Goal: Find specific page/section: Find specific page/section

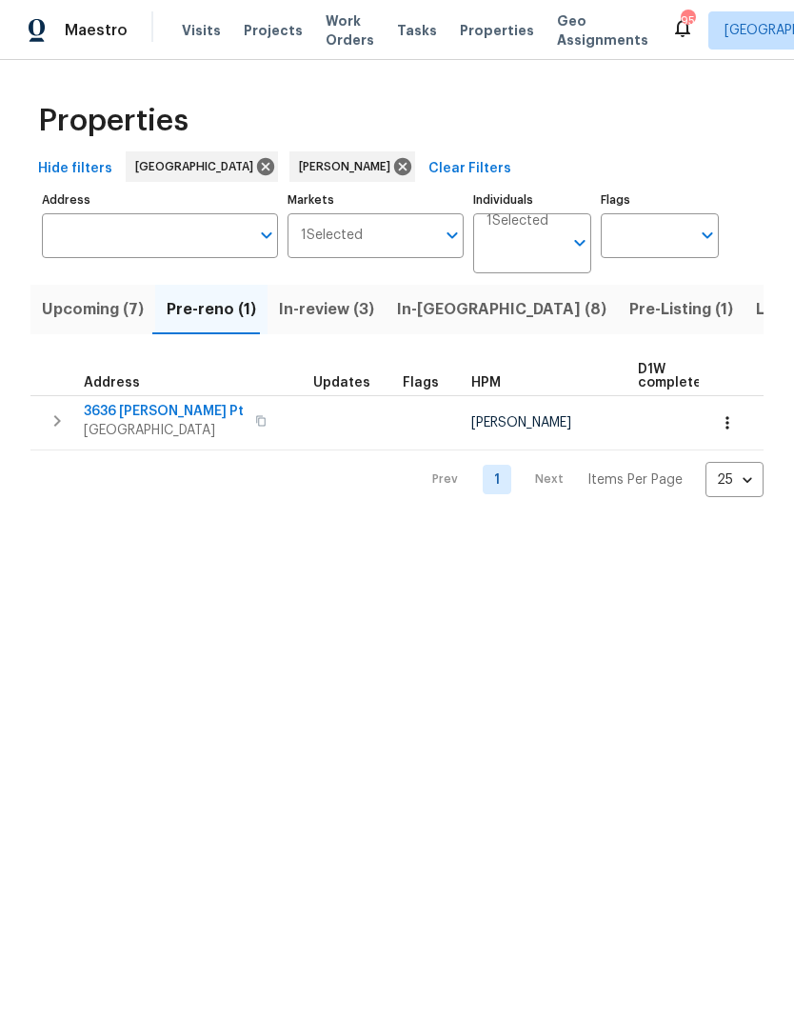
click at [327, 306] on span "In-review (3)" at bounding box center [326, 309] width 95 height 27
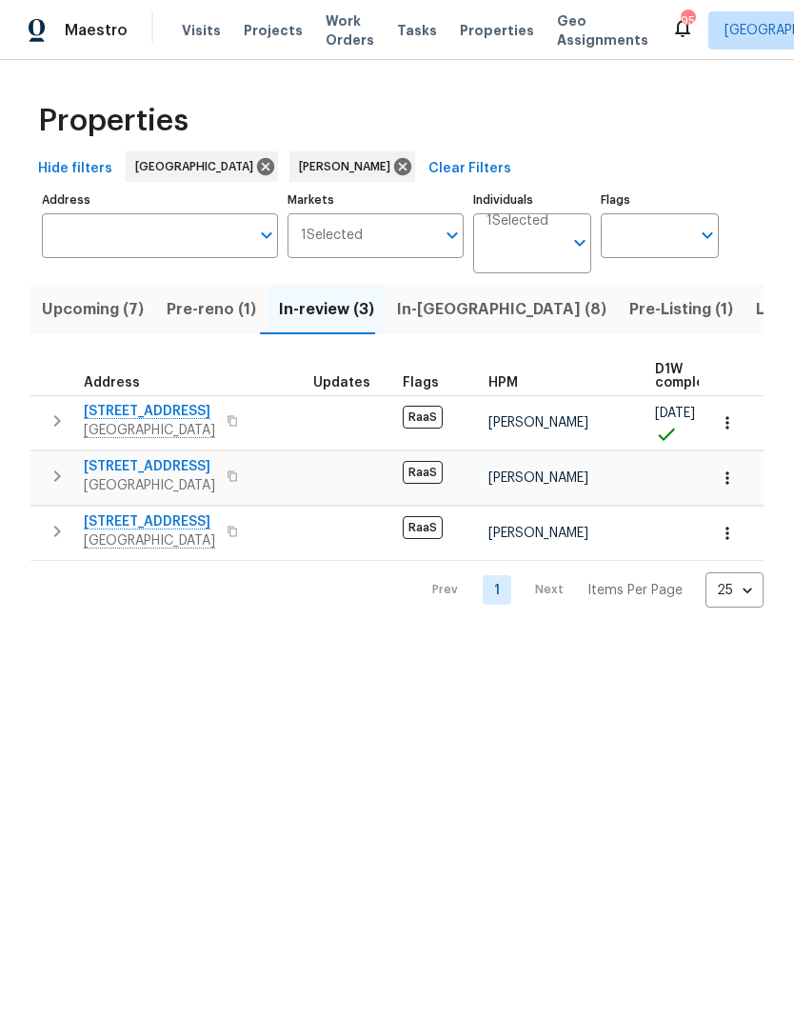
click at [225, 307] on span "Pre-reno (1)" at bounding box center [212, 309] width 90 height 27
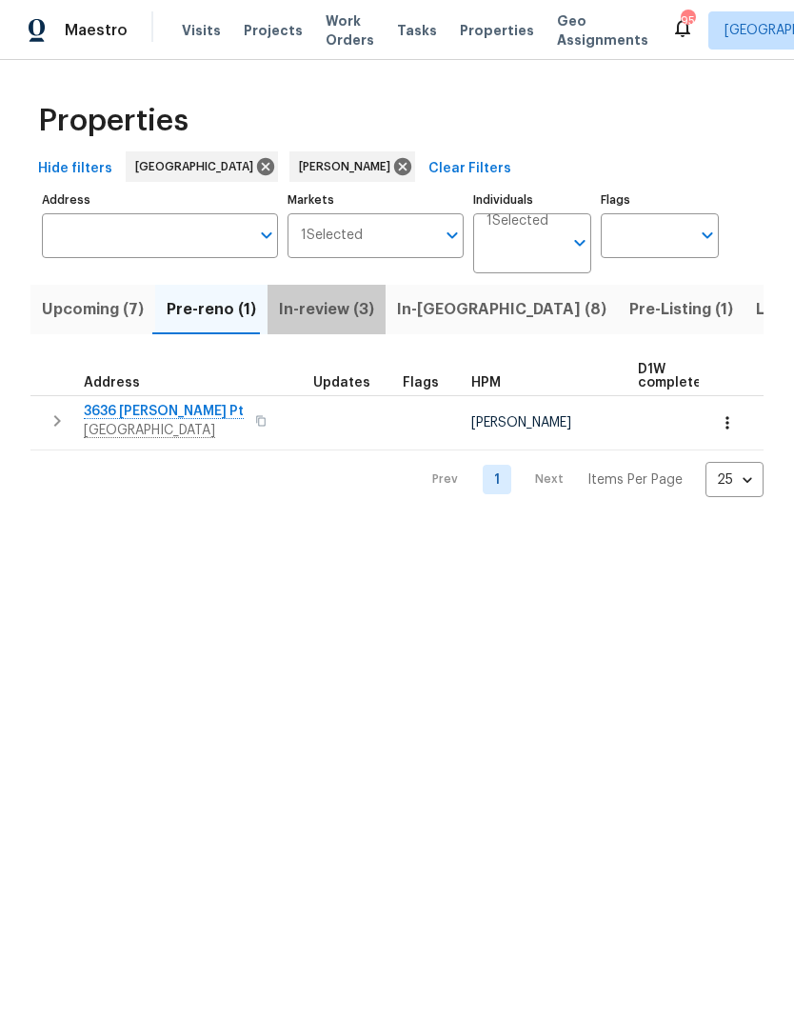
click at [338, 307] on span "In-review (3)" at bounding box center [326, 309] width 95 height 27
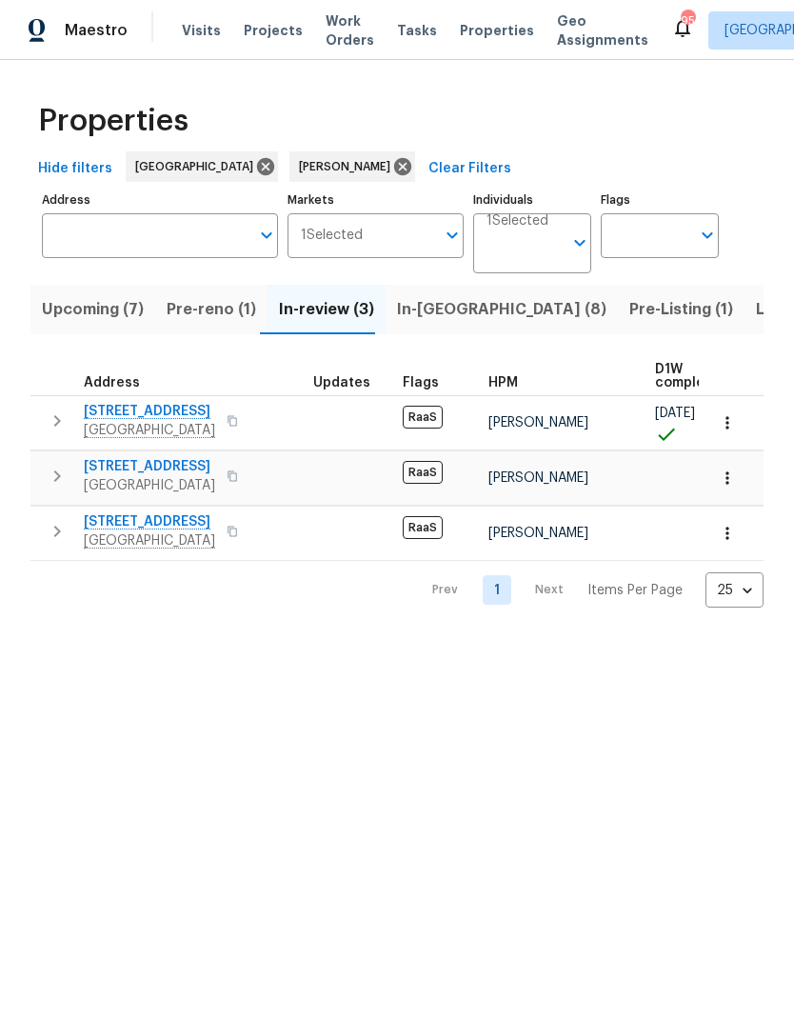
click at [229, 310] on span "Pre-reno (1)" at bounding box center [212, 309] width 90 height 27
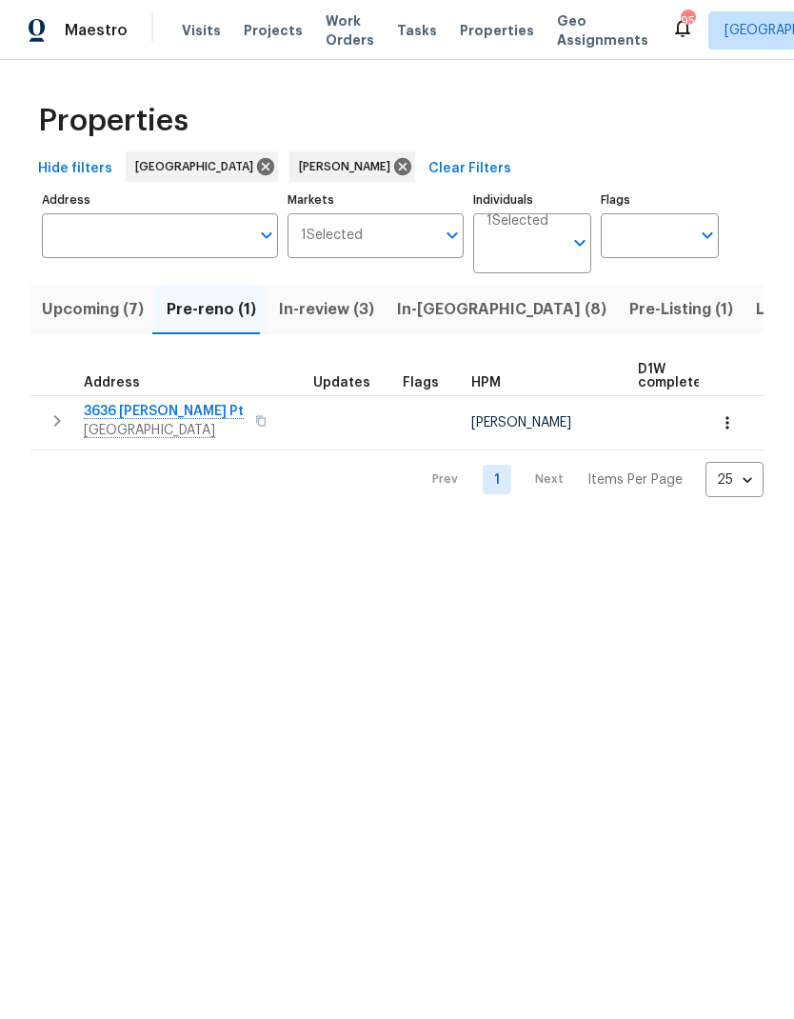
click at [331, 309] on span "In-review (3)" at bounding box center [326, 309] width 95 height 27
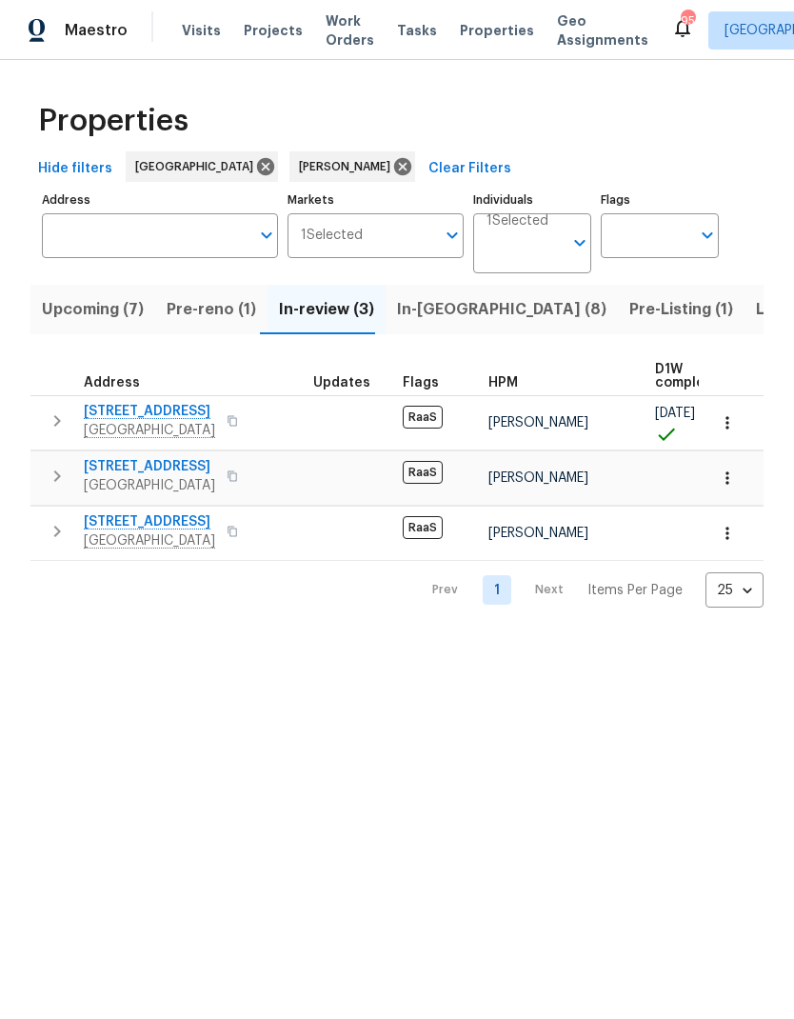
click at [756, 308] on span "Listed (18)" at bounding box center [795, 309] width 79 height 27
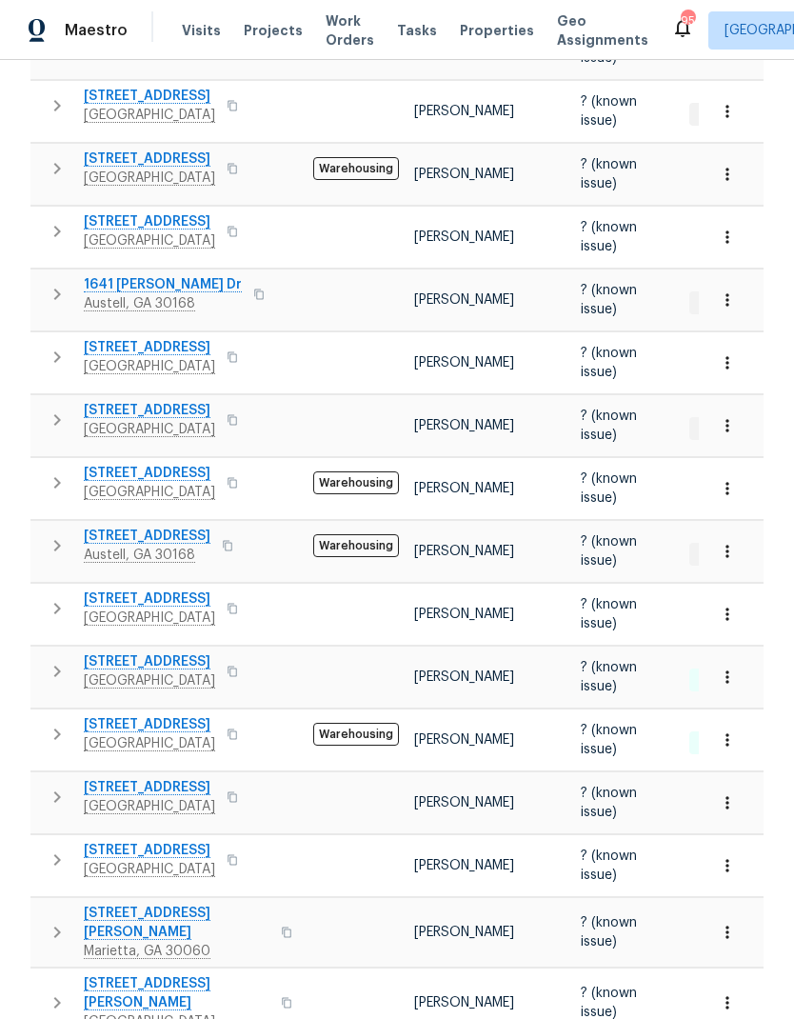
scroll to position [76, 0]
click at [733, 668] on icon "button" at bounding box center [727, 677] width 19 height 19
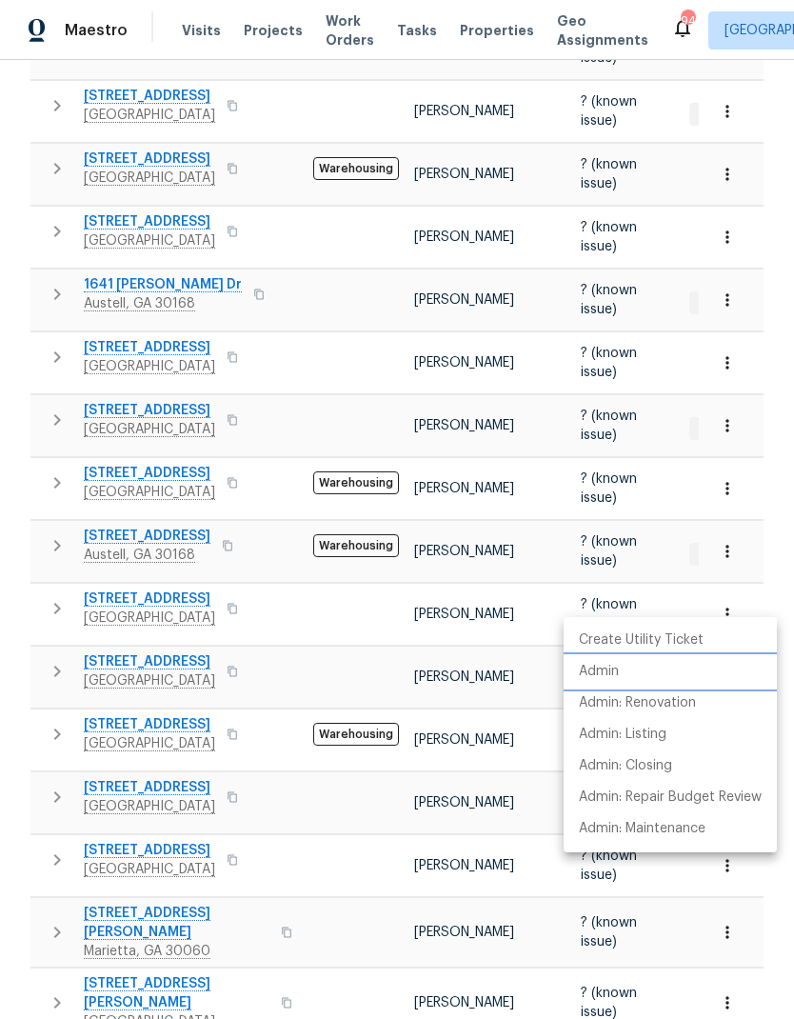
click at [600, 670] on p "Admin" at bounding box center [599, 672] width 40 height 20
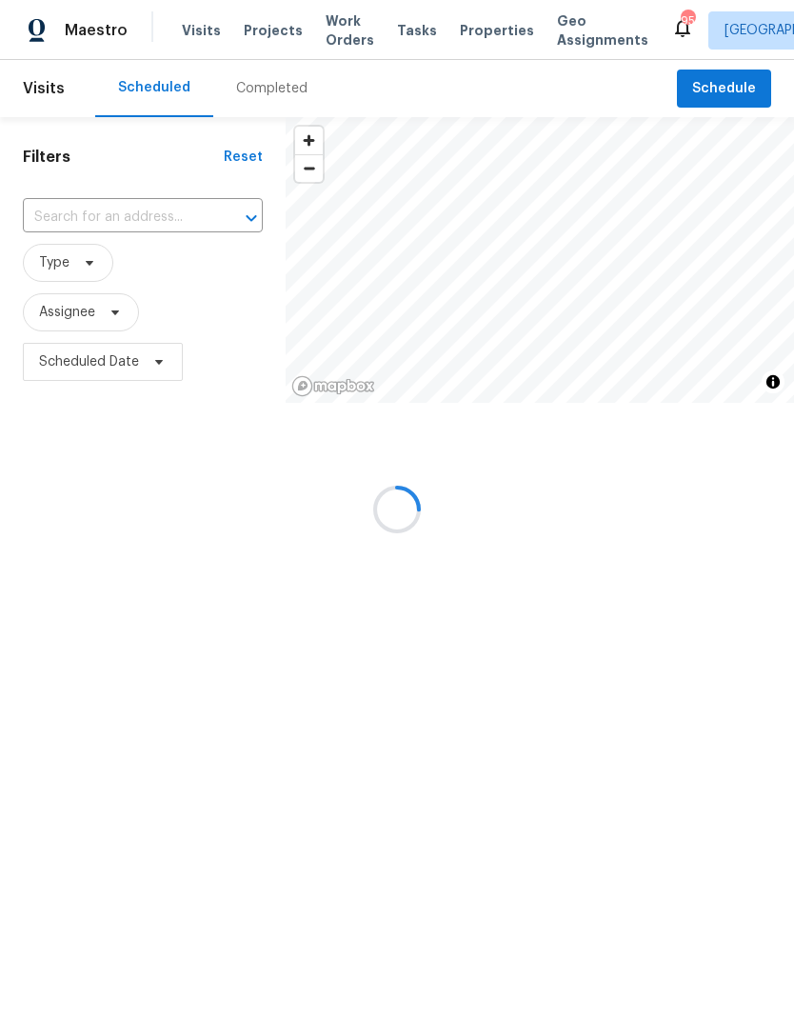
click at [174, 216] on div at bounding box center [397, 509] width 794 height 1019
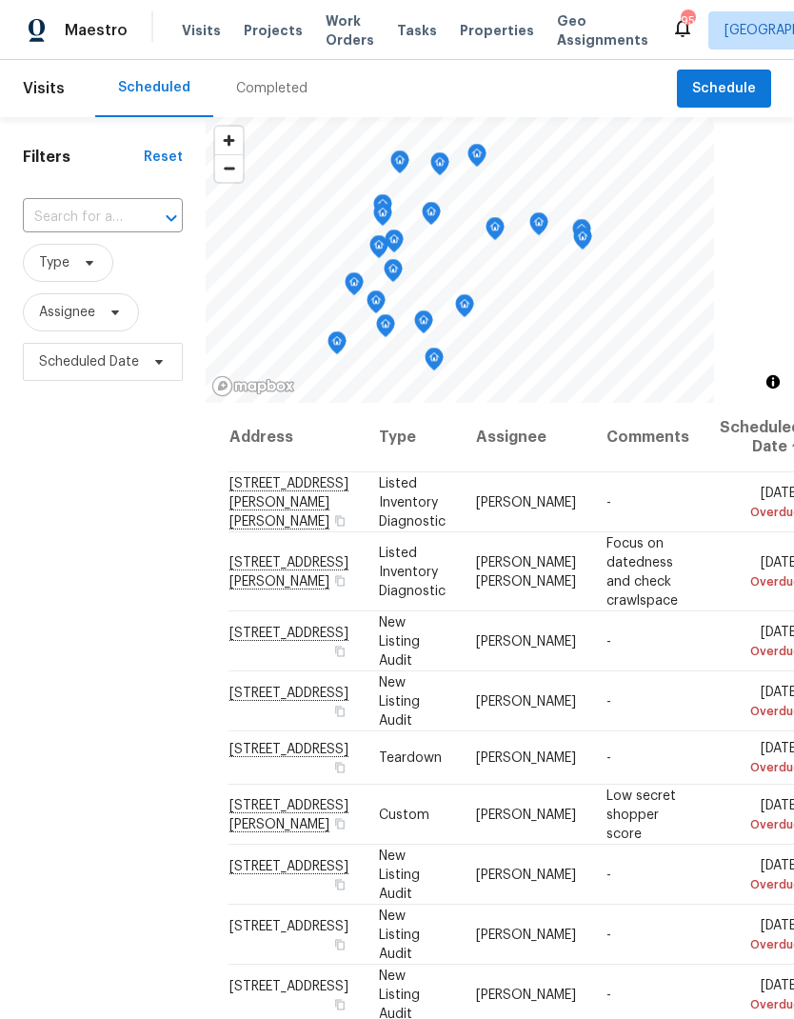
click at [121, 221] on input "text" at bounding box center [76, 218] width 107 height 30
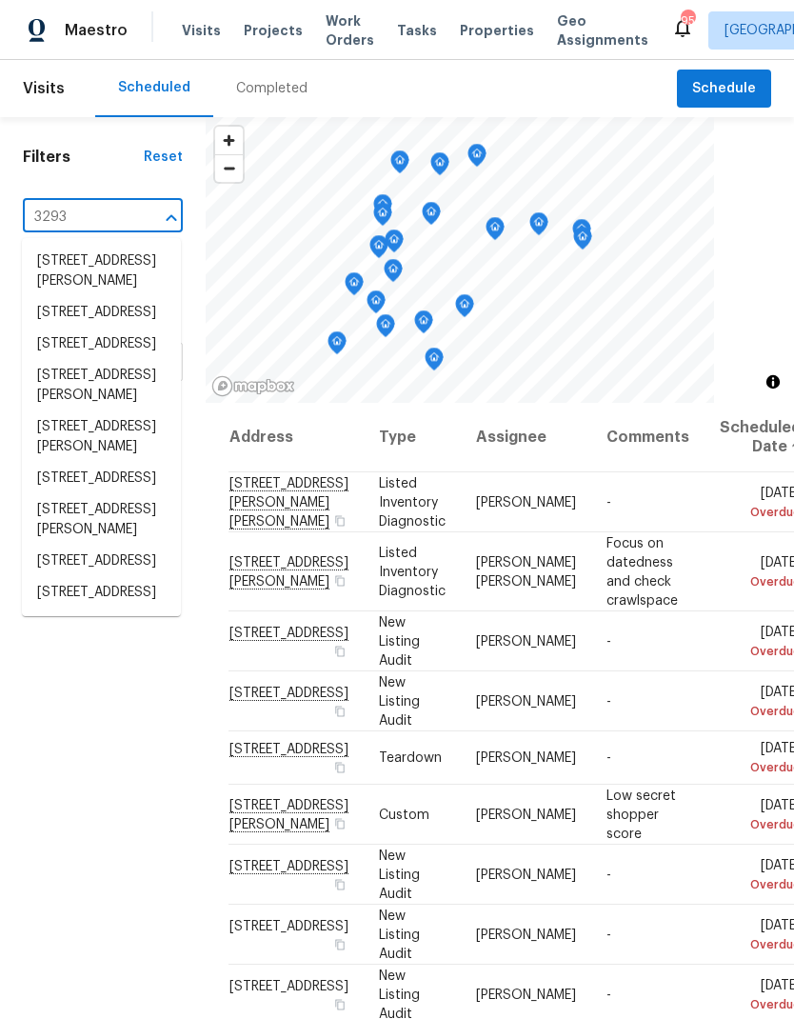
type input "3293 h"
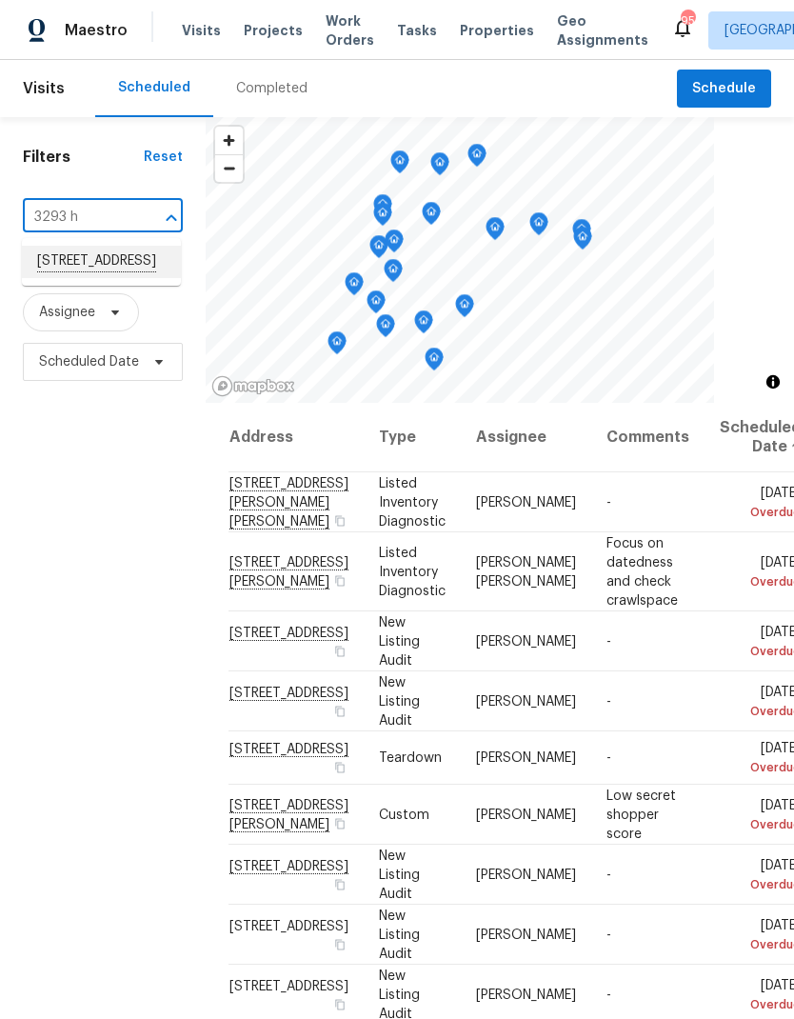
click at [112, 268] on li "[STREET_ADDRESS]" at bounding box center [101, 262] width 159 height 32
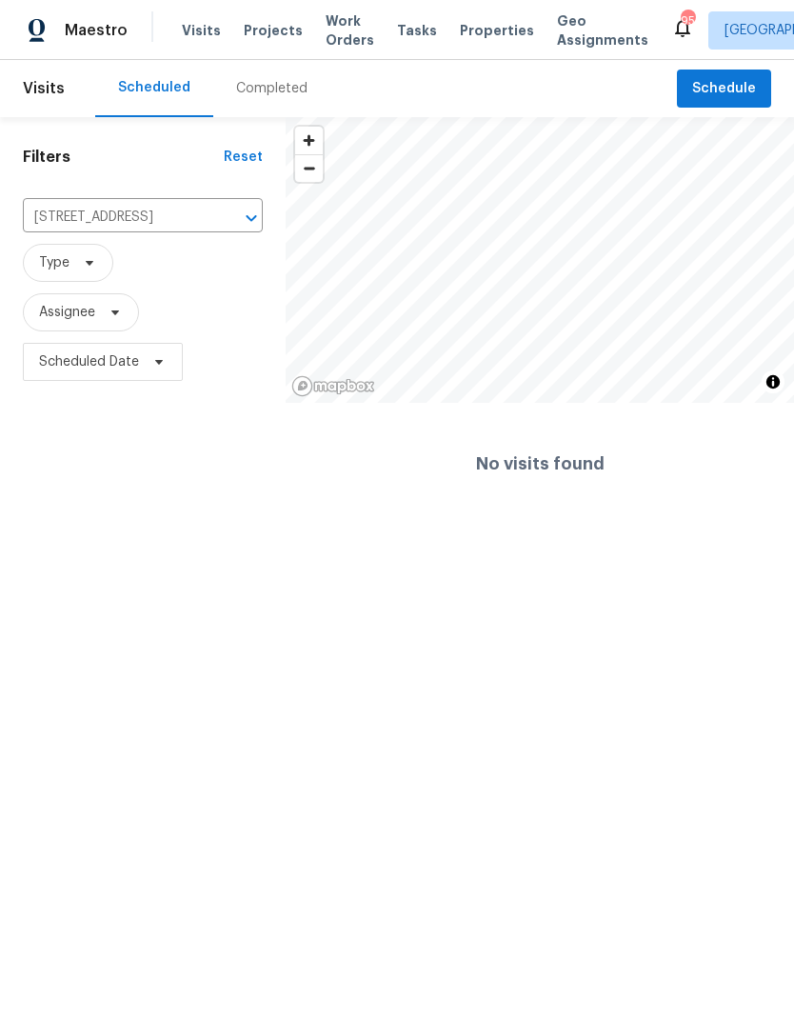
click at [348, 19] on span "Work Orders" at bounding box center [350, 30] width 49 height 38
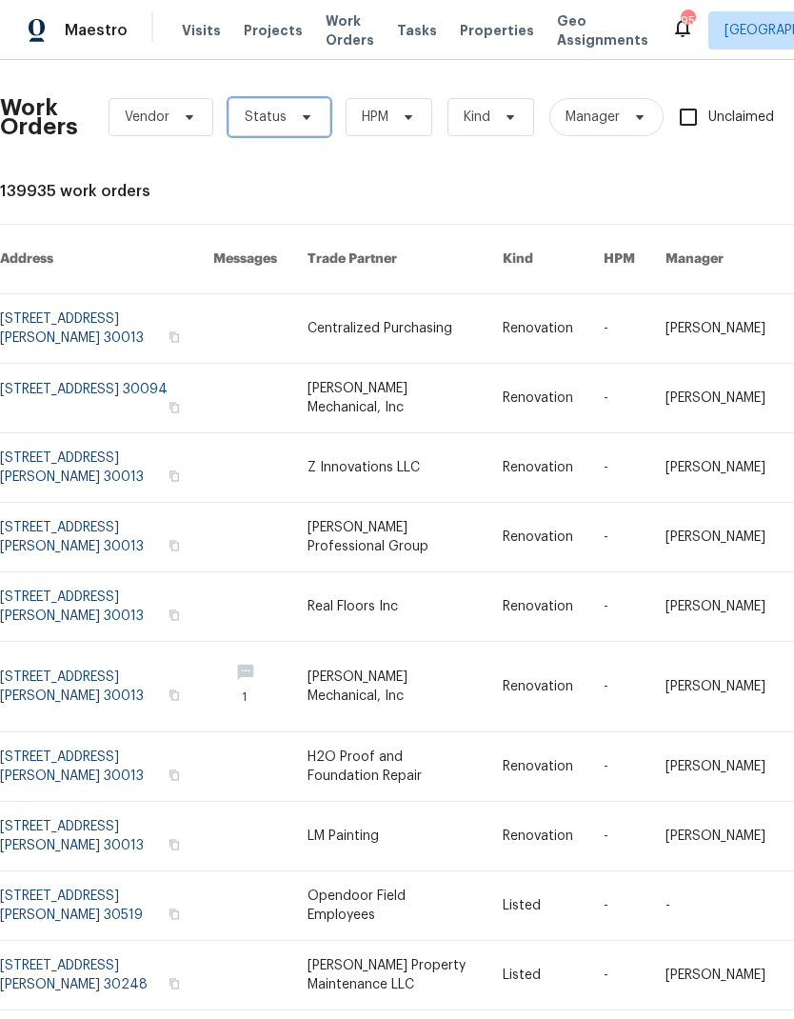
click at [307, 118] on icon at bounding box center [306, 117] width 15 height 15
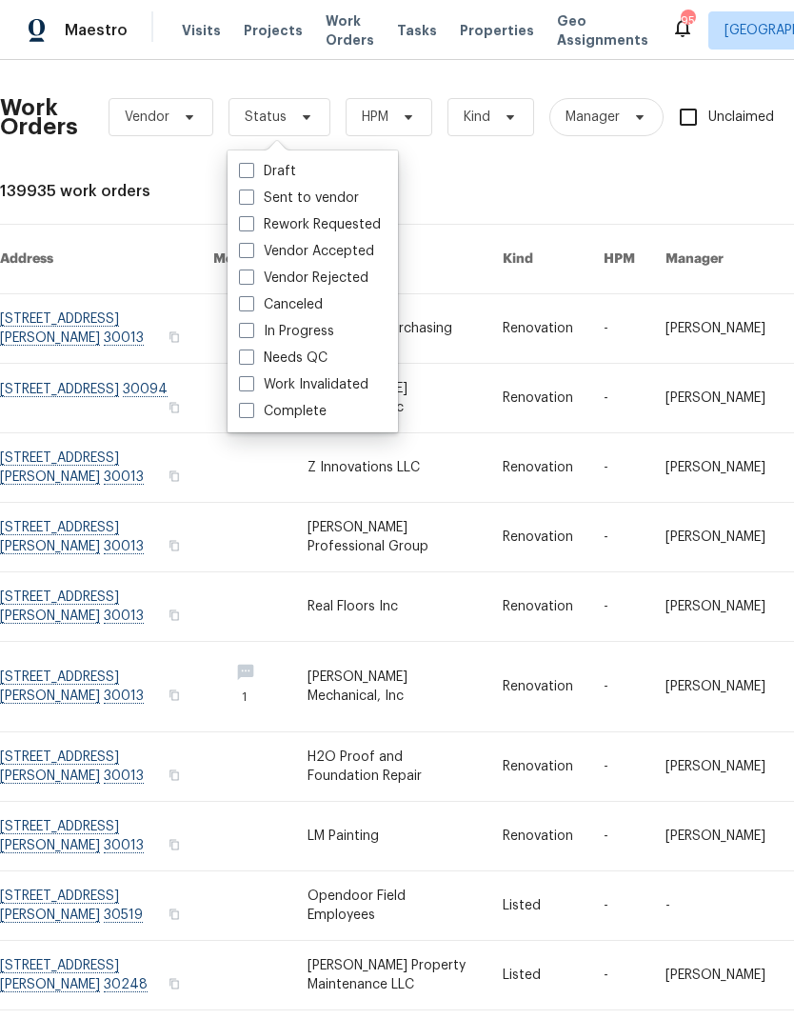
click at [249, 360] on span at bounding box center [246, 357] width 15 height 15
click at [249, 360] on input "Needs QC" at bounding box center [245, 355] width 12 height 12
checkbox input "true"
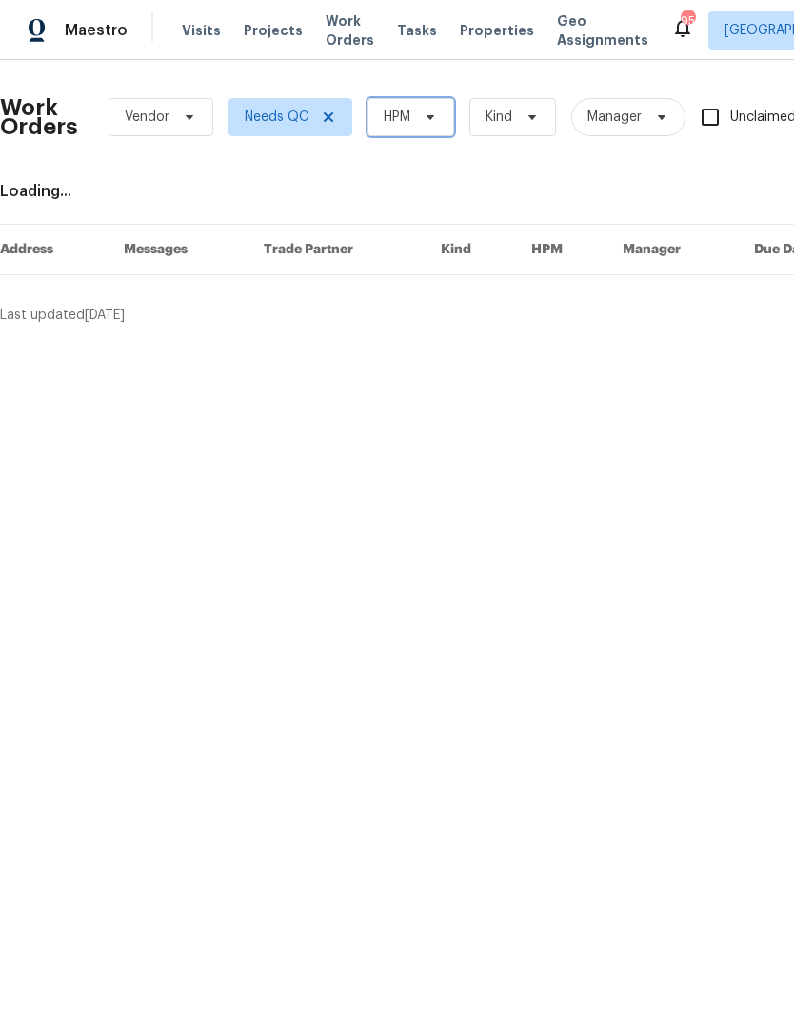
click at [412, 120] on span "HPM" at bounding box center [411, 117] width 87 height 38
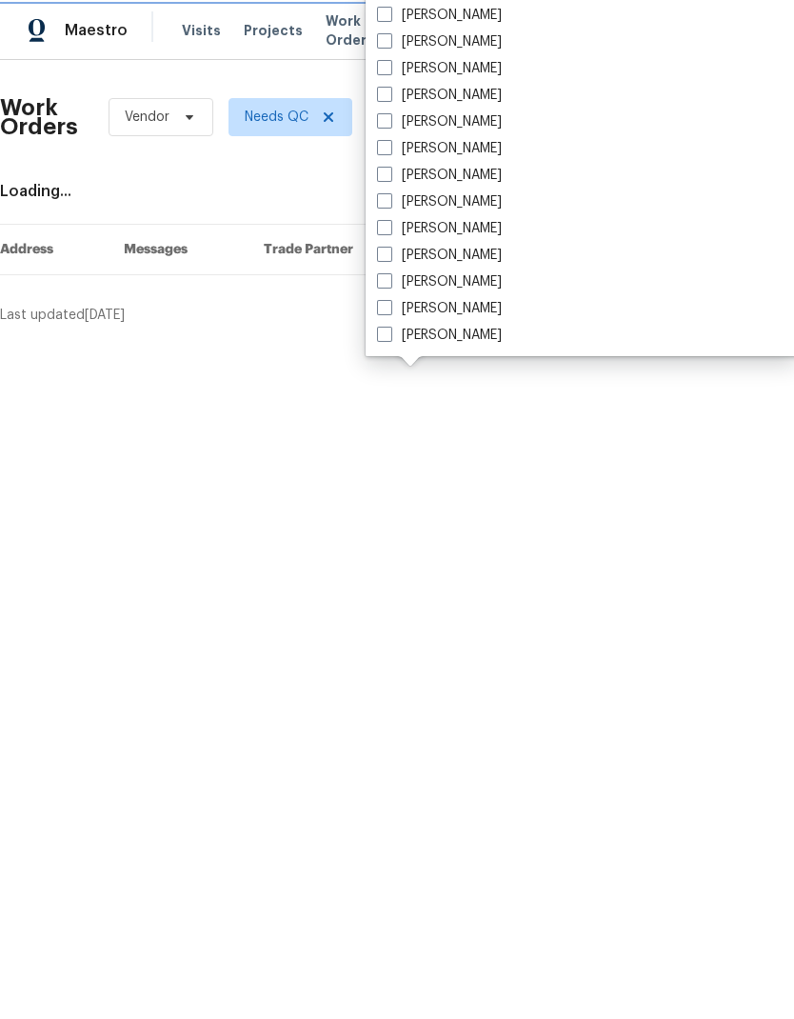
scroll to position [1410, 0]
click at [393, 171] on label "[PERSON_NAME]" at bounding box center [439, 175] width 125 height 19
click at [390, 171] on input "[PERSON_NAME]" at bounding box center [383, 172] width 12 height 12
checkbox input "true"
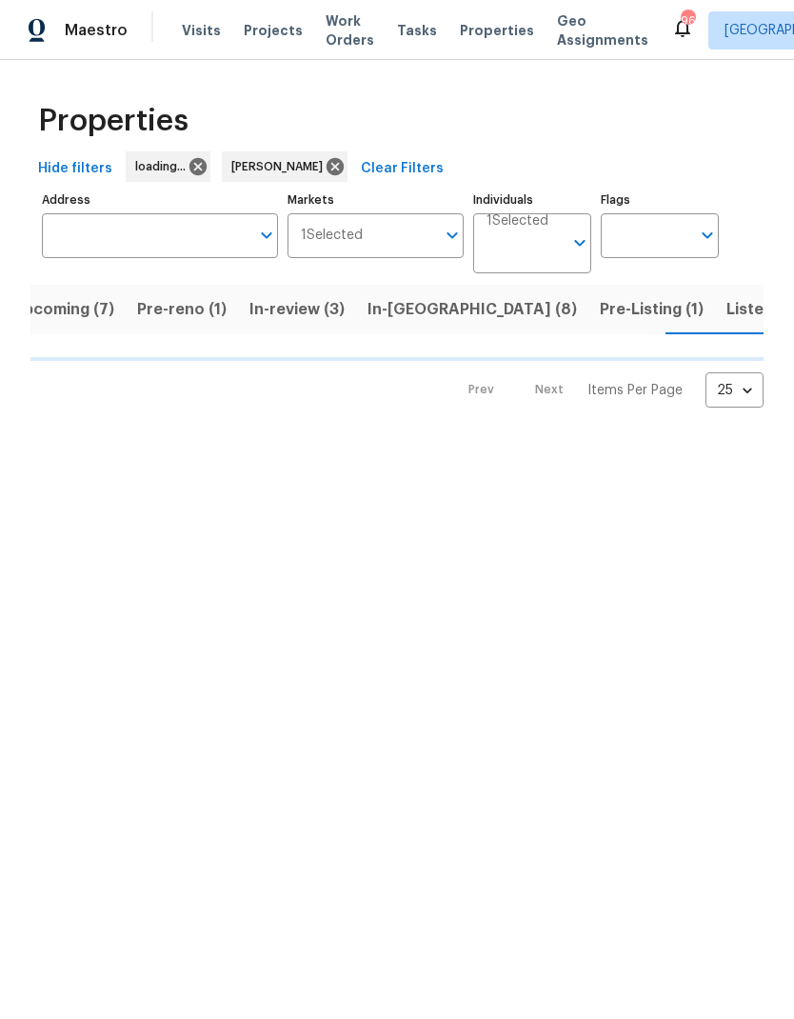
scroll to position [0, 31]
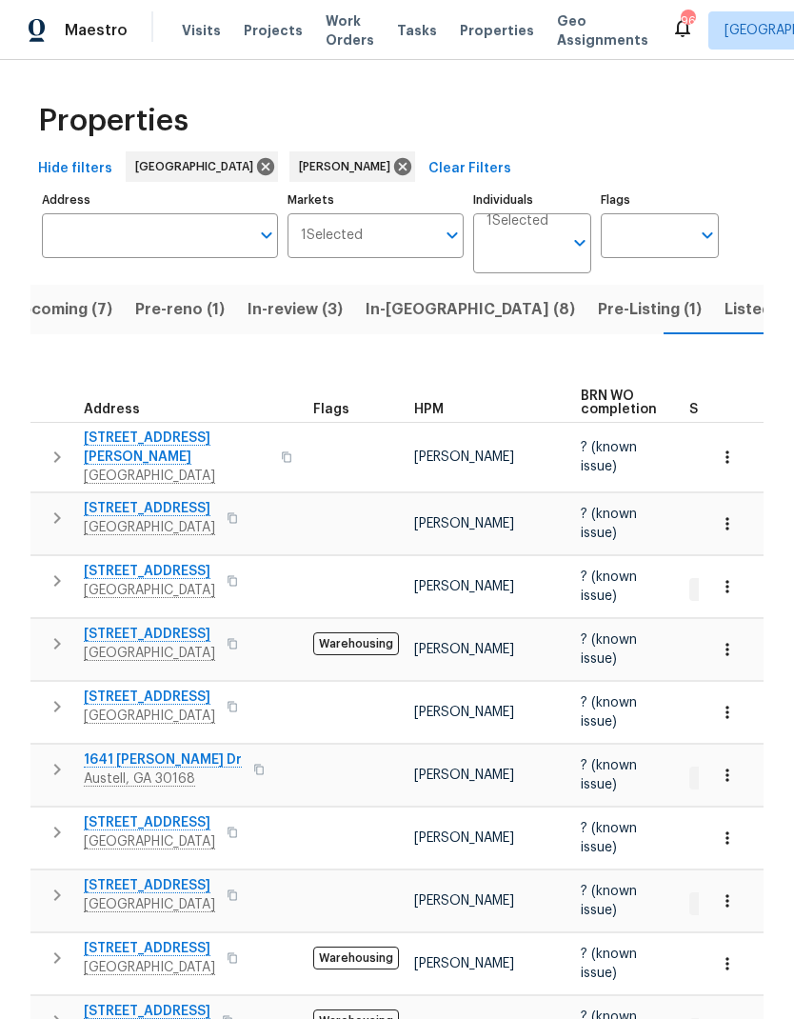
click at [725, 304] on span "Listed (18)" at bounding box center [764, 309] width 79 height 27
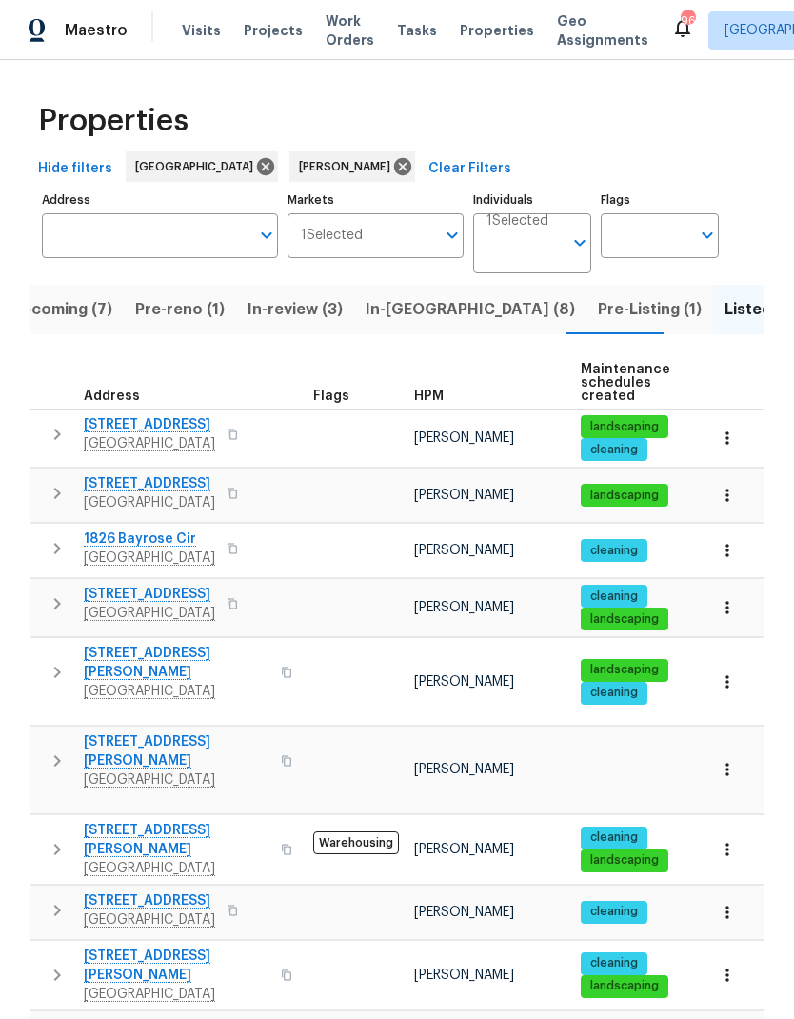
click at [61, 838] on icon "button" at bounding box center [57, 849] width 23 height 23
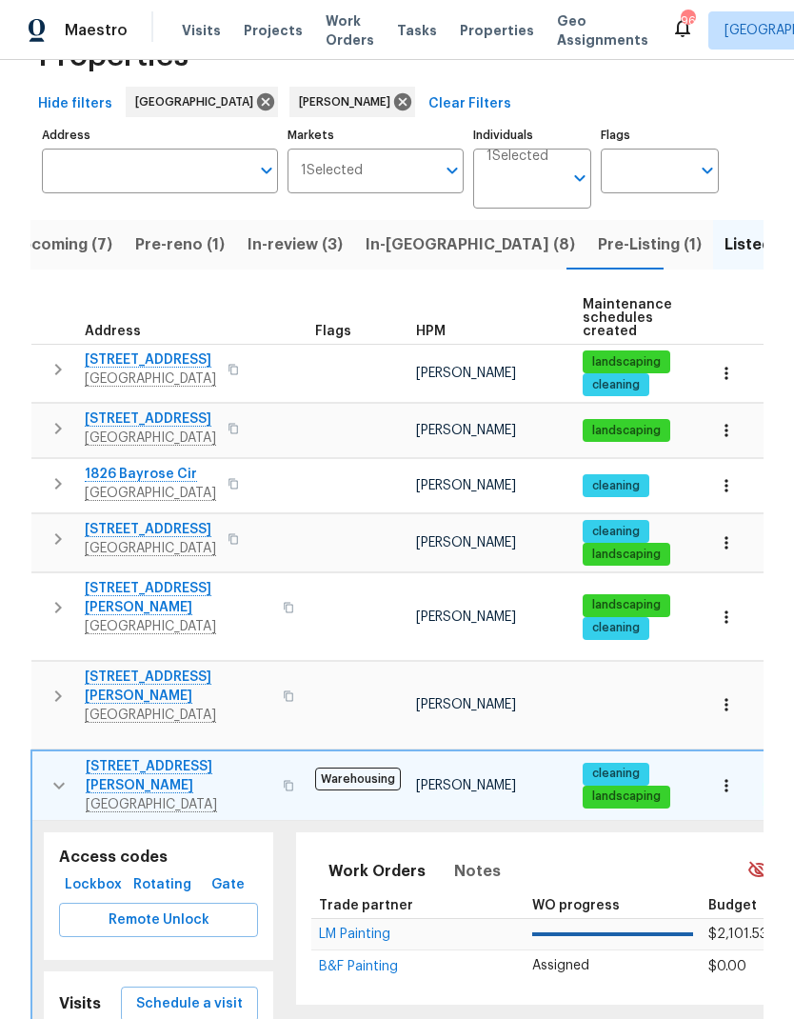
scroll to position [108, 0]
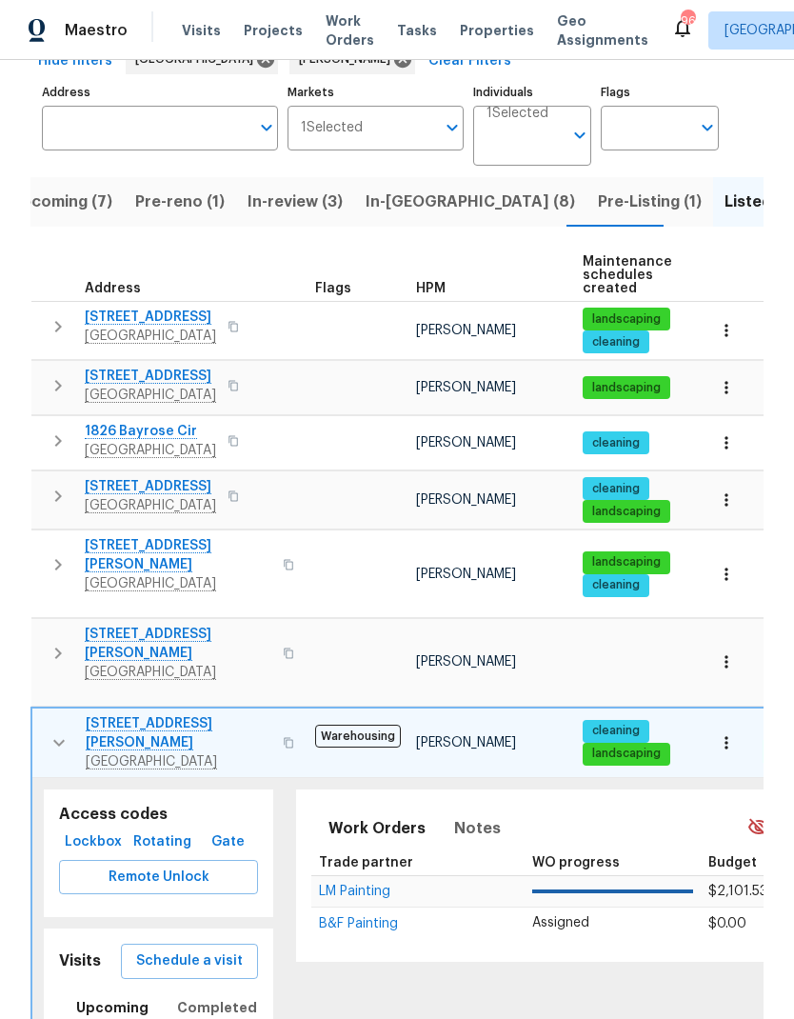
click at [103, 831] on span "Lockbox" at bounding box center [93, 843] width 53 height 24
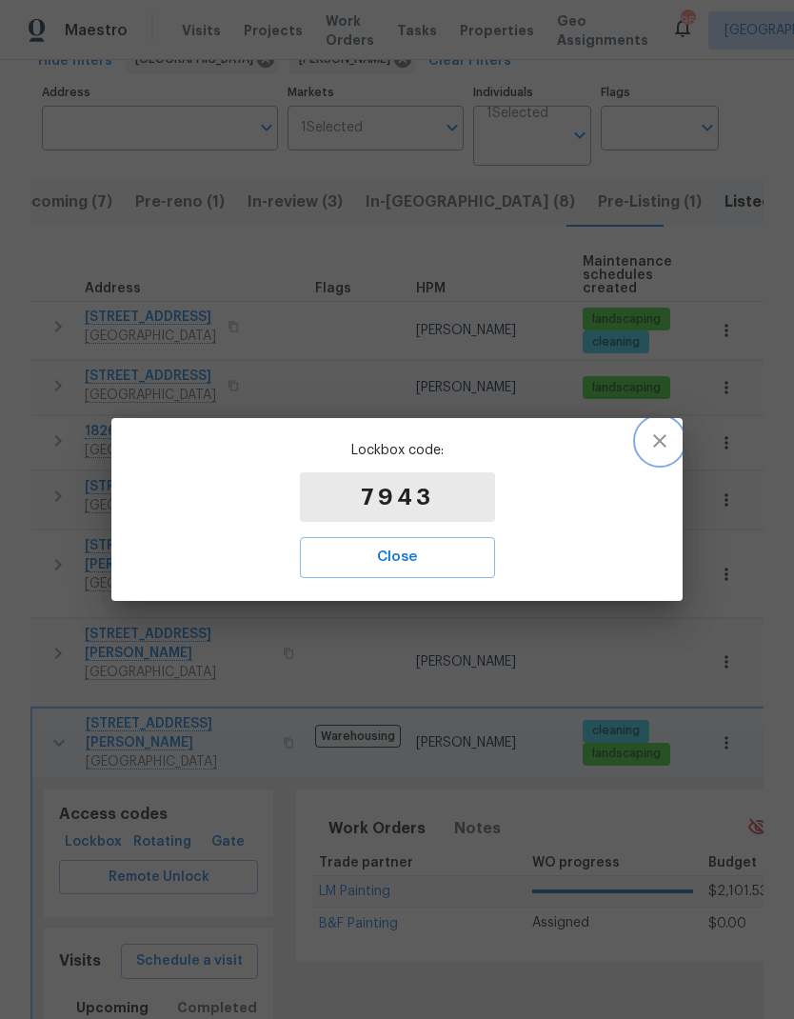
click at [658, 441] on icon "button" at bounding box center [660, 441] width 23 height 23
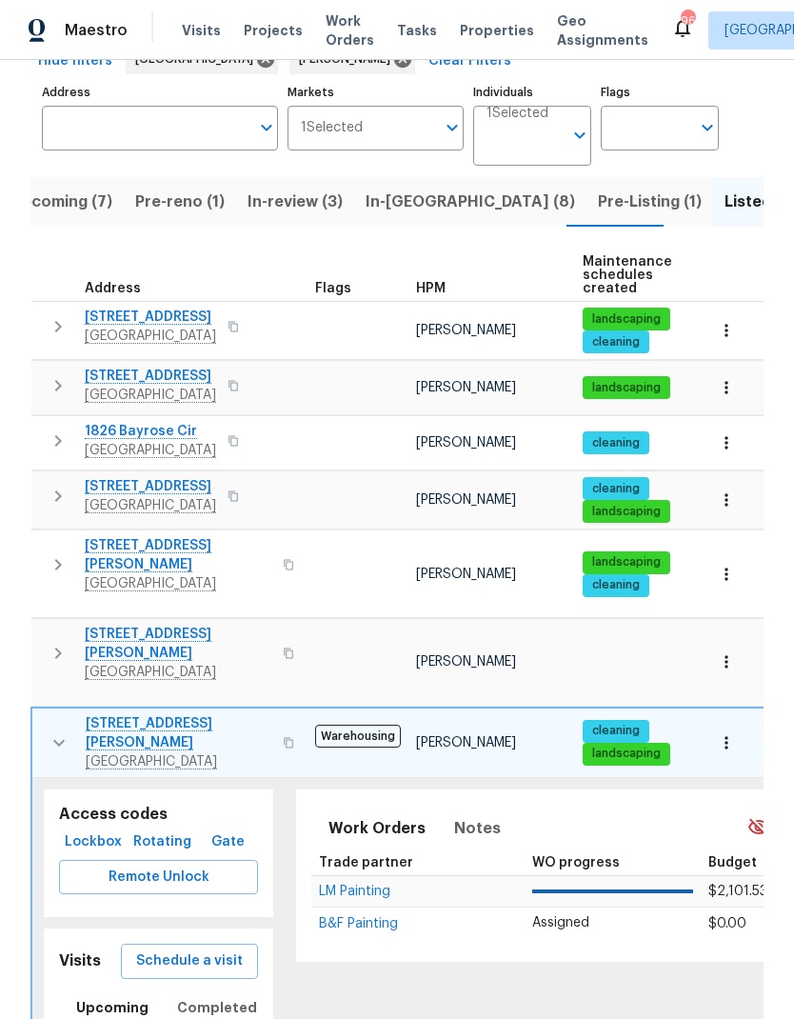
click at [61, 732] on icon "button" at bounding box center [59, 743] width 23 height 23
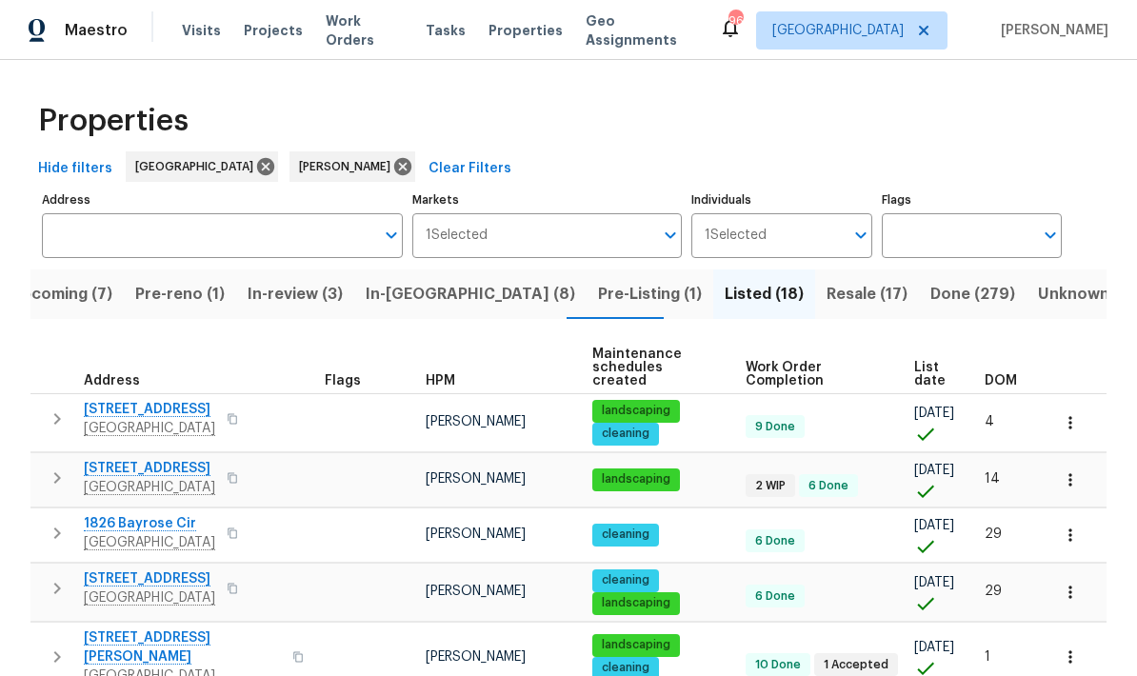
scroll to position [0, 0]
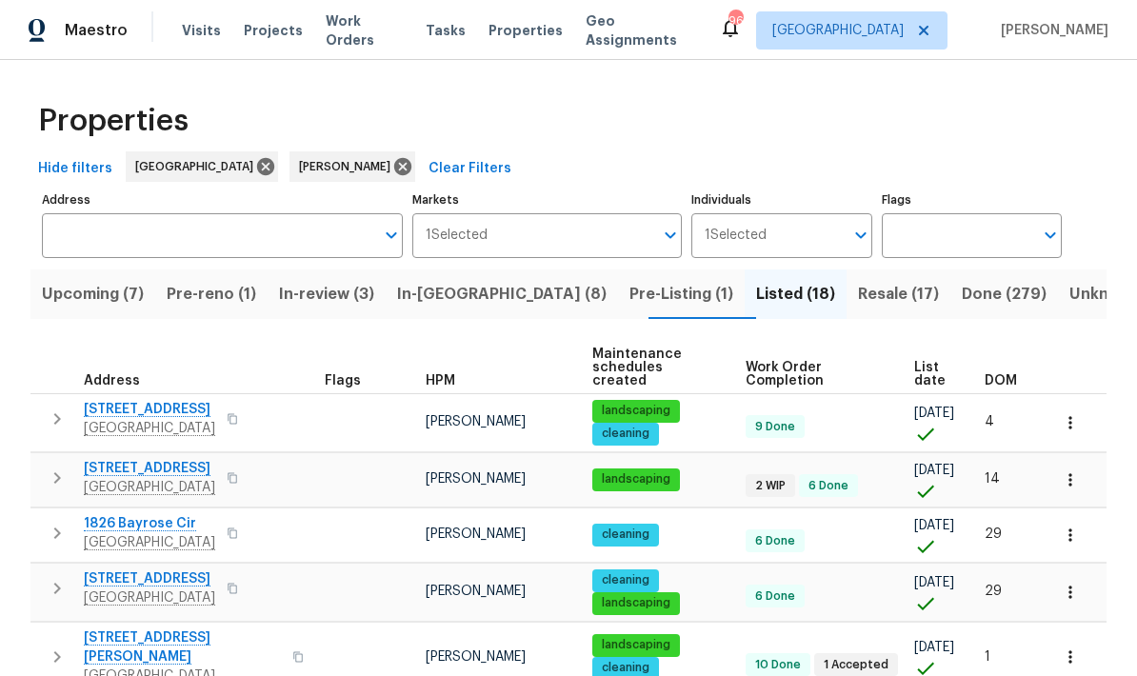
click at [793, 294] on span "Done (279)" at bounding box center [1004, 294] width 85 height 27
